Goal: Go to known website: Go to known website

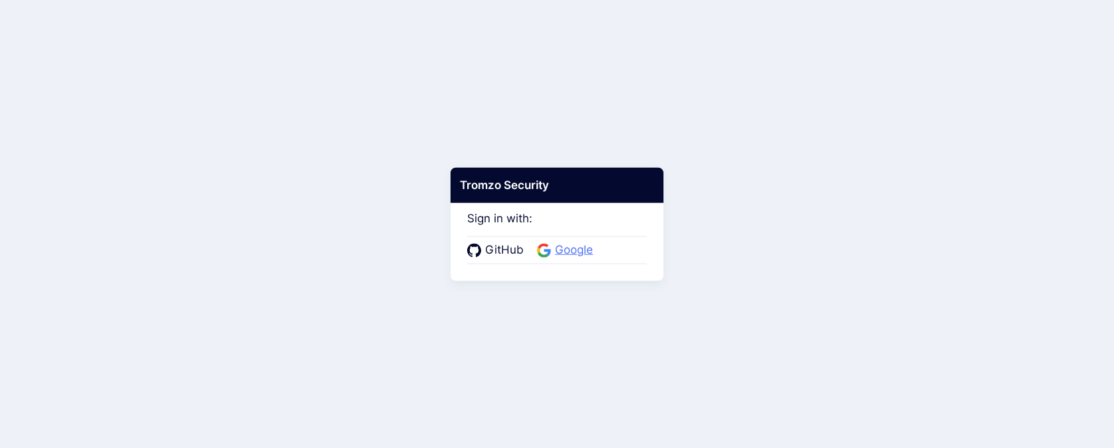
click at [554, 252] on span "Google" at bounding box center [574, 250] width 46 height 17
